Goal: Find specific page/section: Find specific page/section

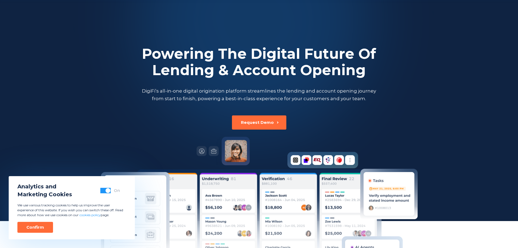
scroll to position [1517, 0]
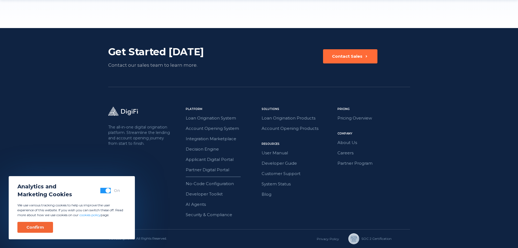
click at [32, 226] on div "Confirm" at bounding box center [35, 226] width 18 height 5
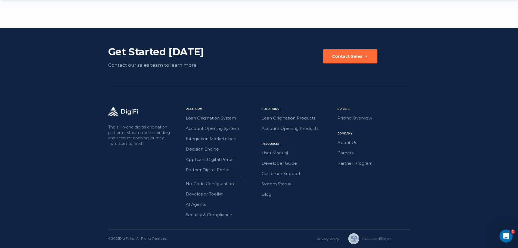
scroll to position [0, 0]
click at [352, 143] on link "About Us" at bounding box center [374, 142] width 73 height 7
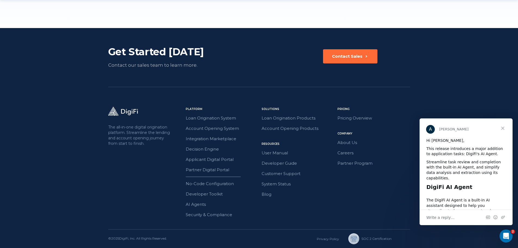
click at [501, 126] on span "Close" at bounding box center [503, 128] width 20 height 20
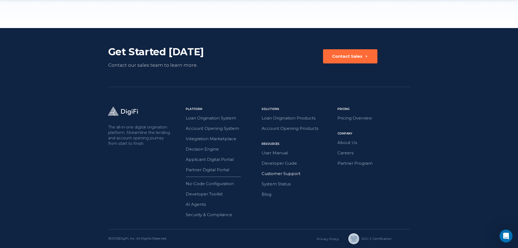
click at [275, 174] on link "Customer Support" at bounding box center [298, 173] width 73 height 7
